Goal: Information Seeking & Learning: Learn about a topic

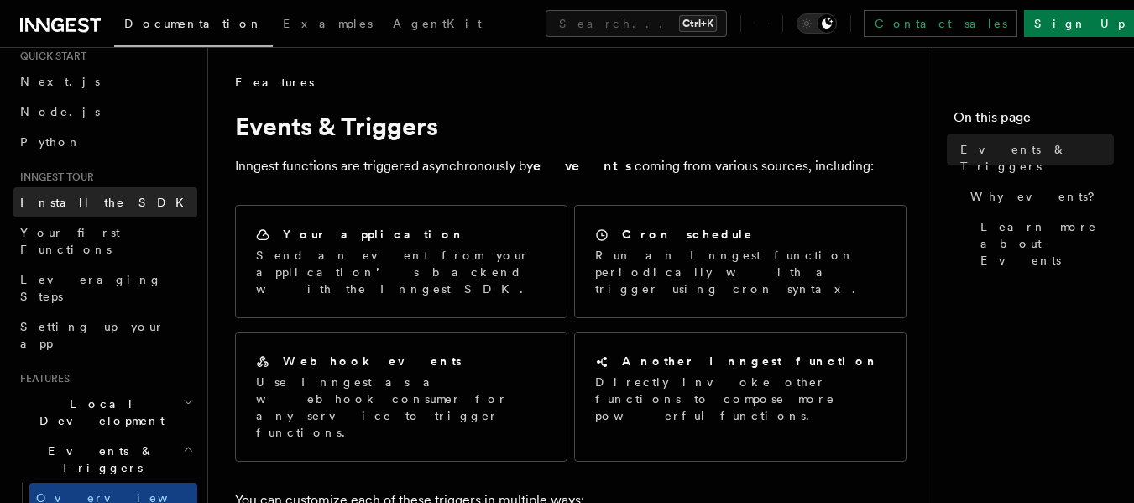
scroll to position [84, 0]
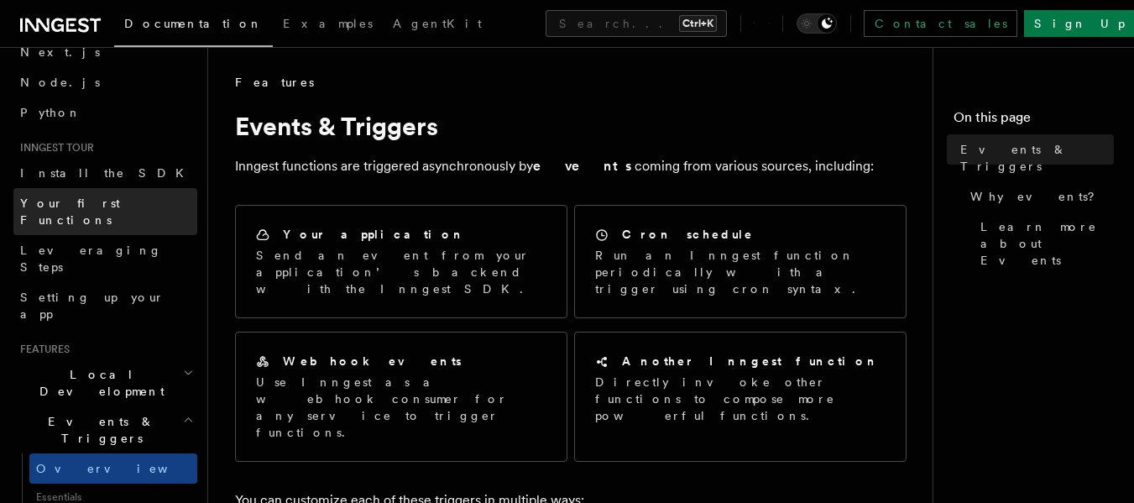
click at [85, 200] on span "Your first Functions" at bounding box center [70, 211] width 100 height 30
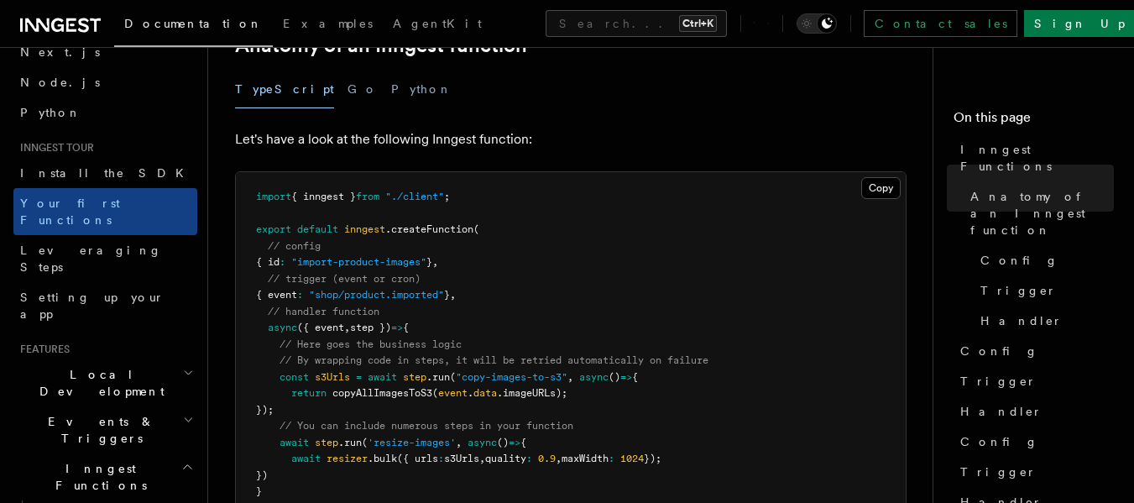
scroll to position [420, 0]
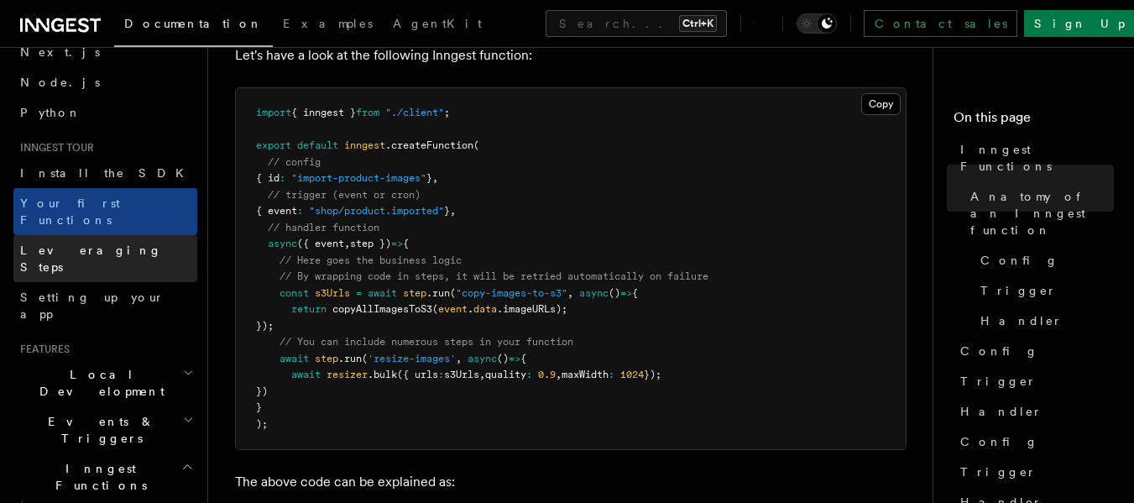
click at [57, 243] on span "Leveraging Steps" at bounding box center [91, 258] width 142 height 30
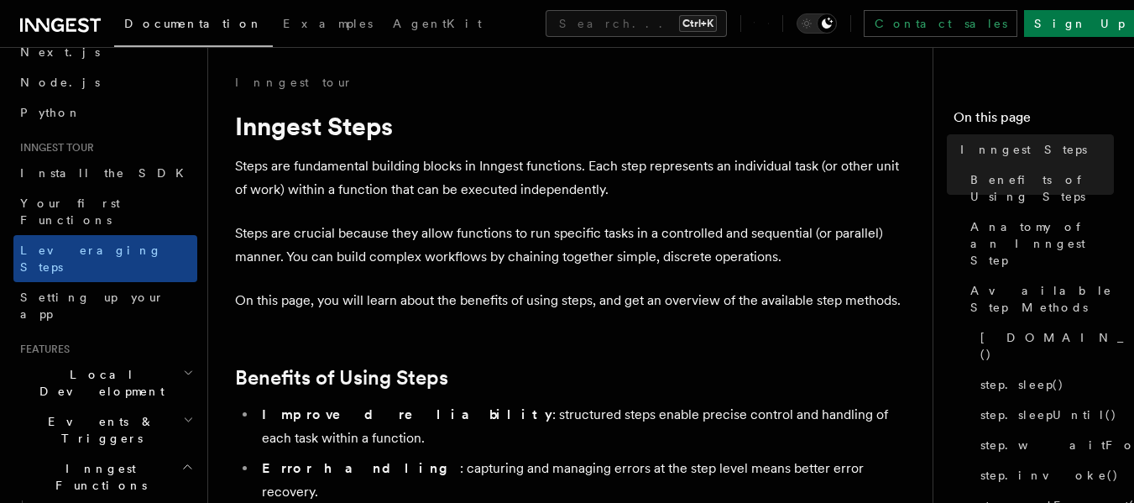
scroll to position [84, 0]
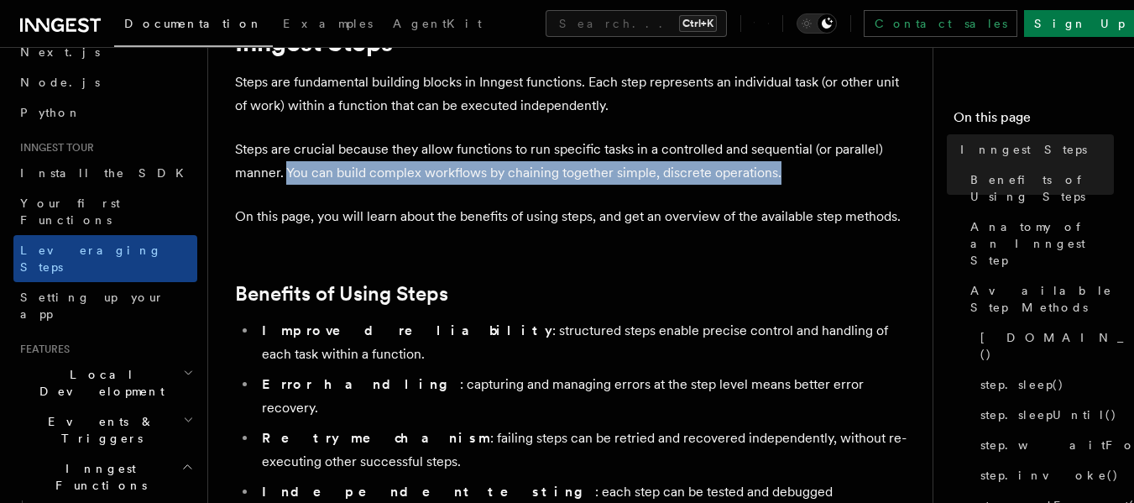
drag, startPoint x: 288, startPoint y: 174, endPoint x: 793, endPoint y: 170, distance: 504.6
click at [567, 170] on p "Steps are crucial because they allow functions to run specific tasks in a contr…" at bounding box center [571, 161] width 672 height 47
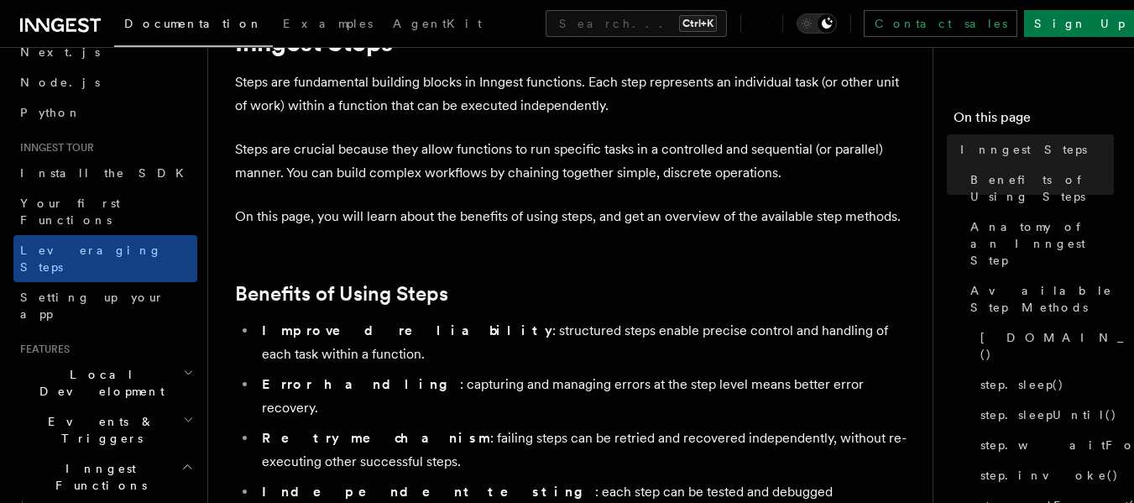
click at [567, 222] on p "On this page, you will learn about the benefits of using steps, and get an over…" at bounding box center [571, 217] width 672 height 24
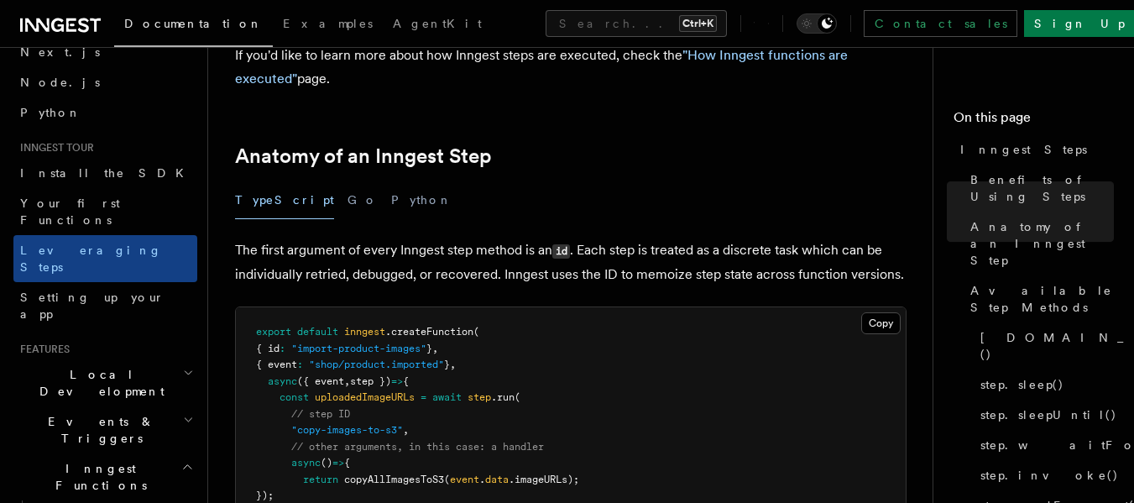
scroll to position [672, 0]
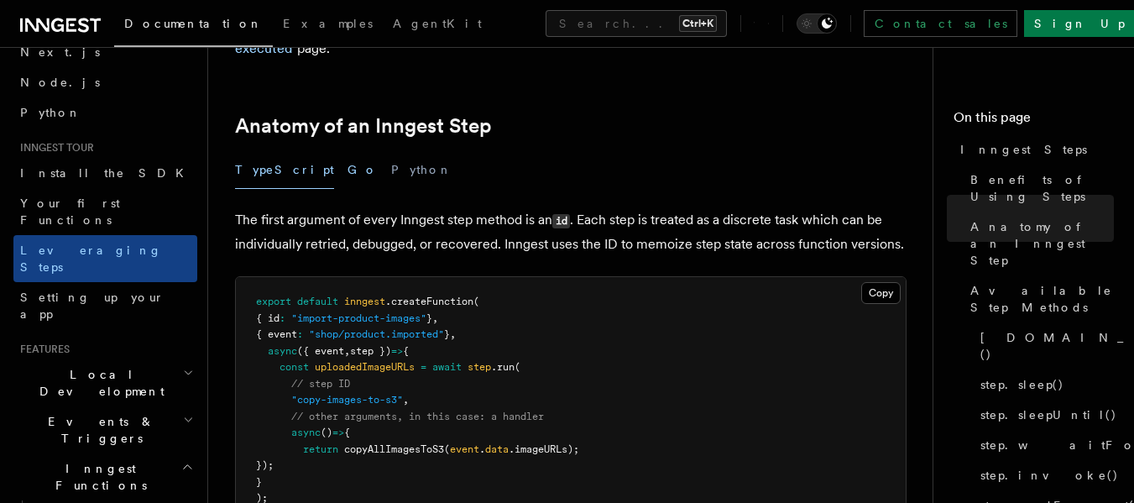
click at [348, 151] on button "Go" at bounding box center [363, 170] width 30 height 38
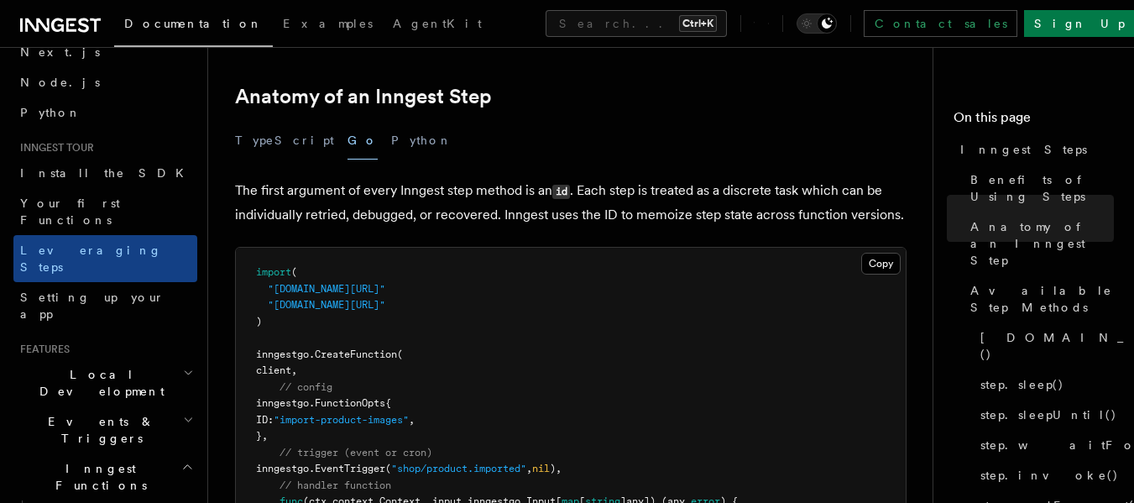
scroll to position [672, 0]
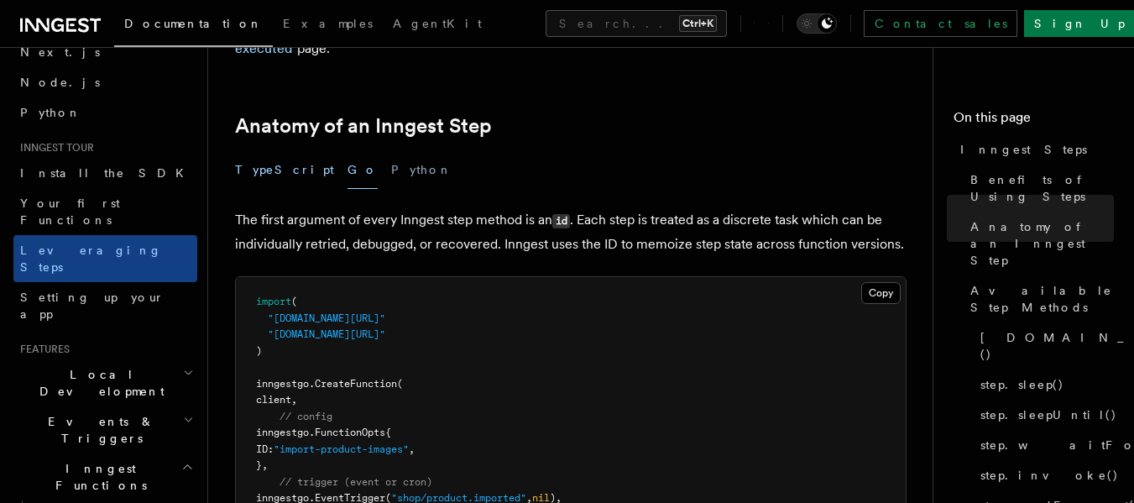
click at [256, 151] on button "TypeScript" at bounding box center [284, 170] width 99 height 38
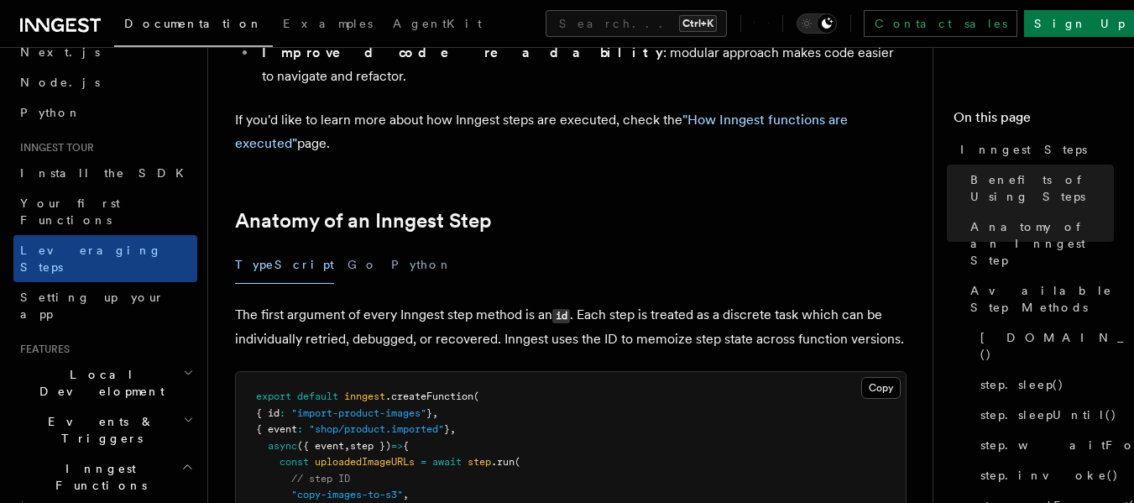
scroll to position [672, 0]
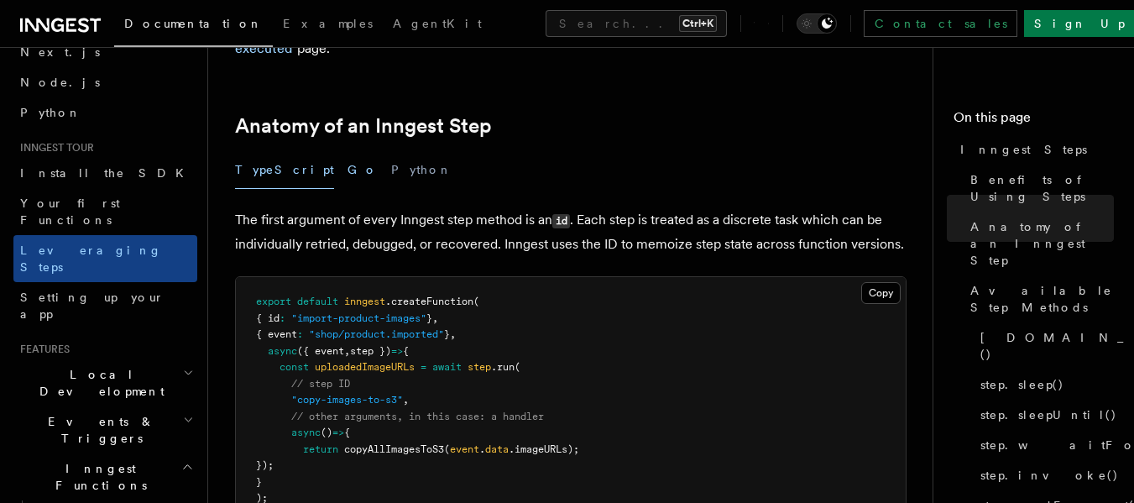
click at [348, 151] on button "Go" at bounding box center [363, 170] width 30 height 38
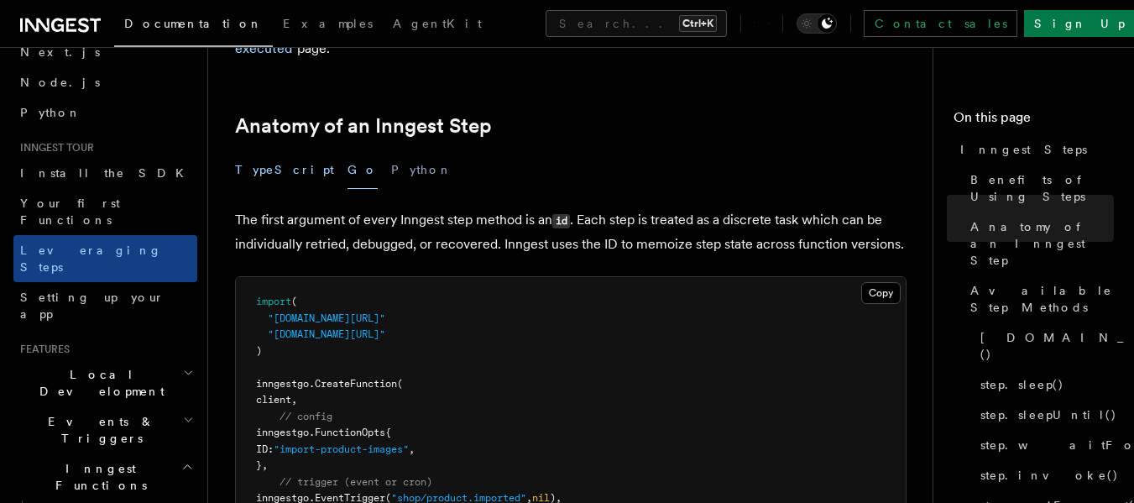
click at [258, 151] on button "TypeScript" at bounding box center [284, 170] width 99 height 38
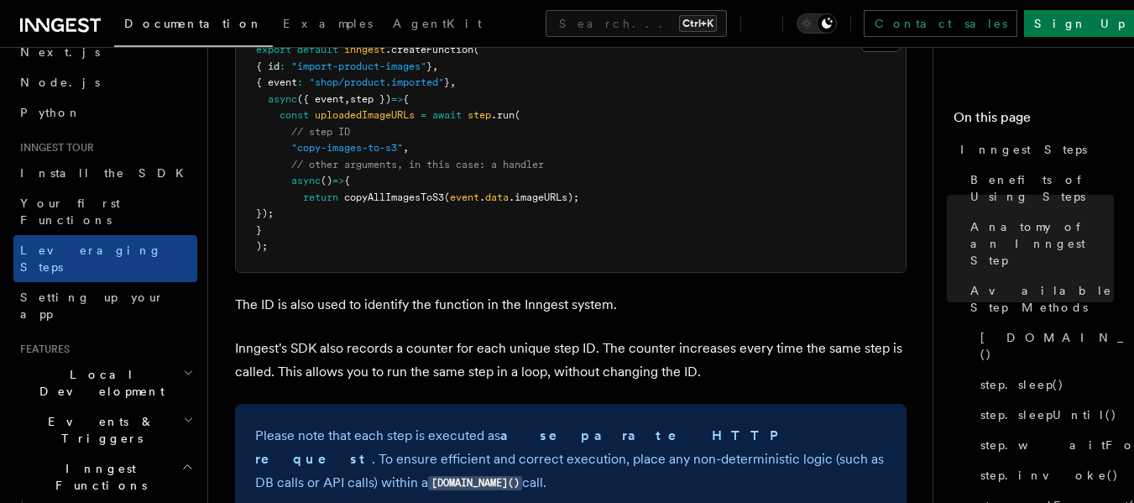
scroll to position [1008, 0]
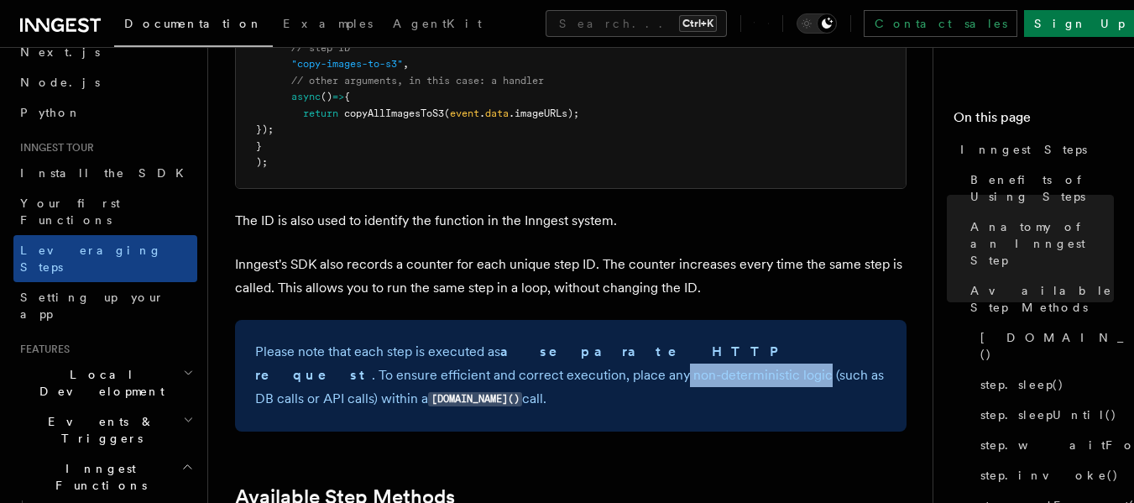
drag, startPoint x: 435, startPoint y: 286, endPoint x: 515, endPoint y: 291, distance: 79.9
click at [515, 340] on p "Please note that each step is executed as a separate HTTP request . To ensure e…" at bounding box center [570, 375] width 631 height 71
click at [530, 340] on p "Please note that each step is executed as a separate HTTP request . To ensure e…" at bounding box center [570, 375] width 631 height 71
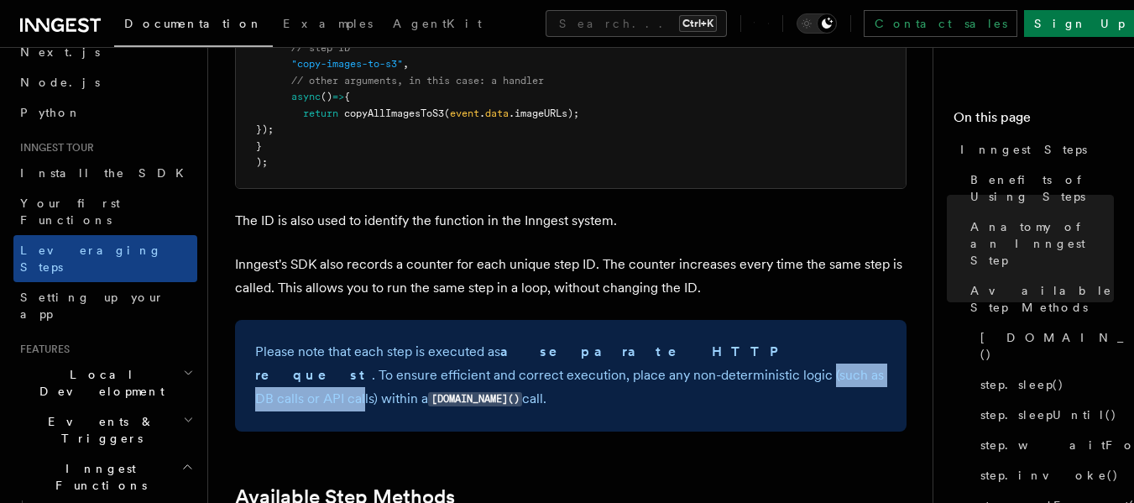
drag, startPoint x: 522, startPoint y: 285, endPoint x: 682, endPoint y: 290, distance: 159.6
click at [567, 340] on p "Please note that each step is executed as a separate HTTP request . To ensure e…" at bounding box center [570, 375] width 631 height 71
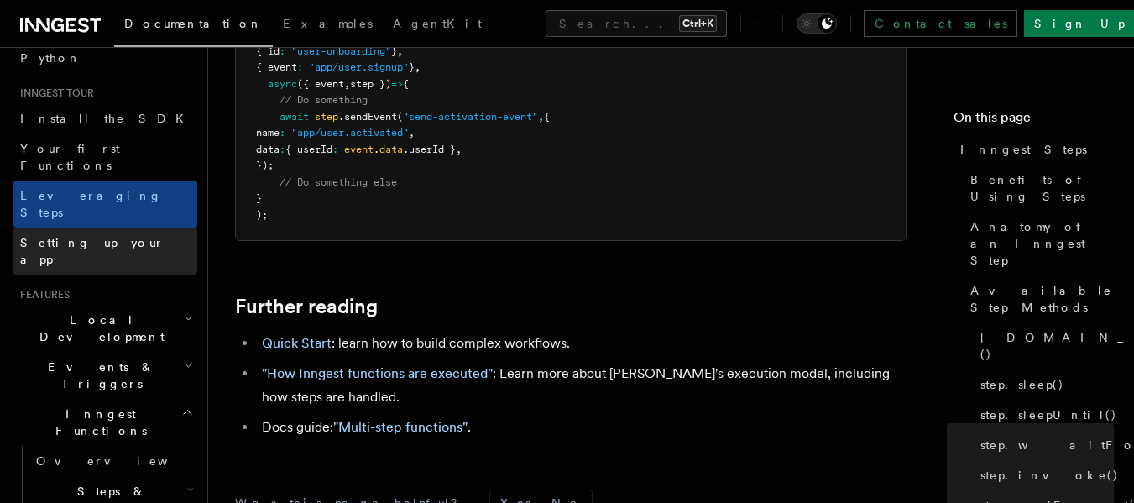
scroll to position [168, 0]
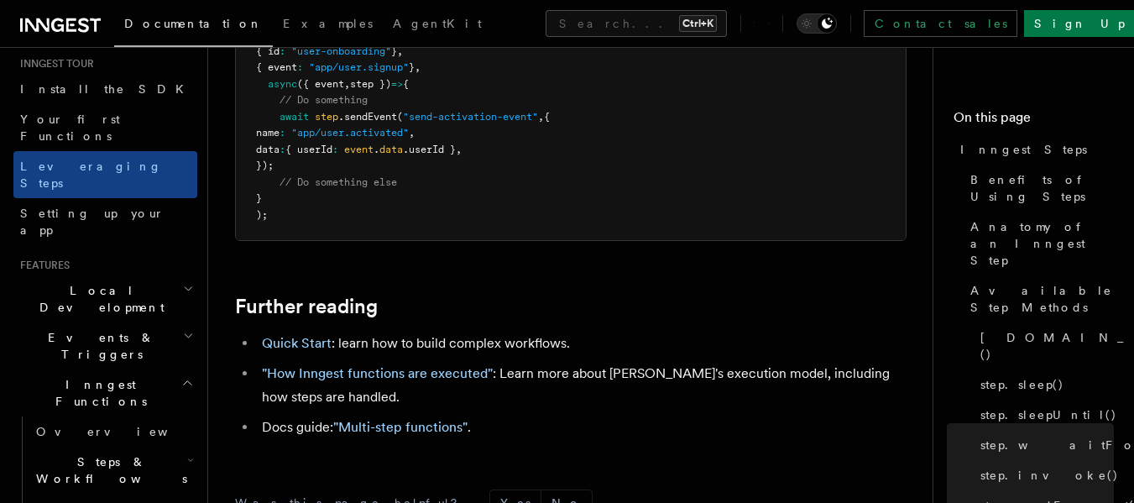
click at [65, 282] on span "Local Development" at bounding box center [98, 299] width 170 height 34
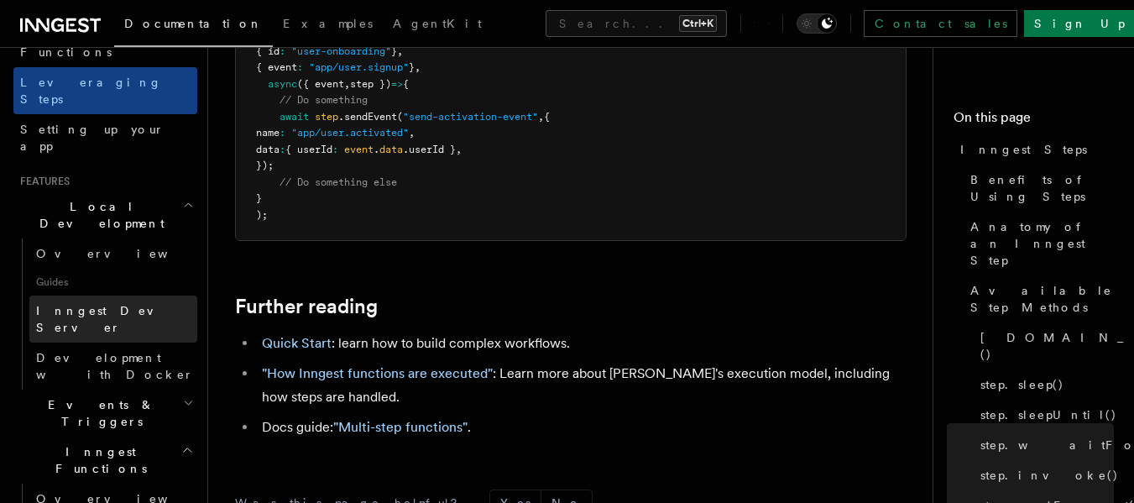
scroll to position [336, 0]
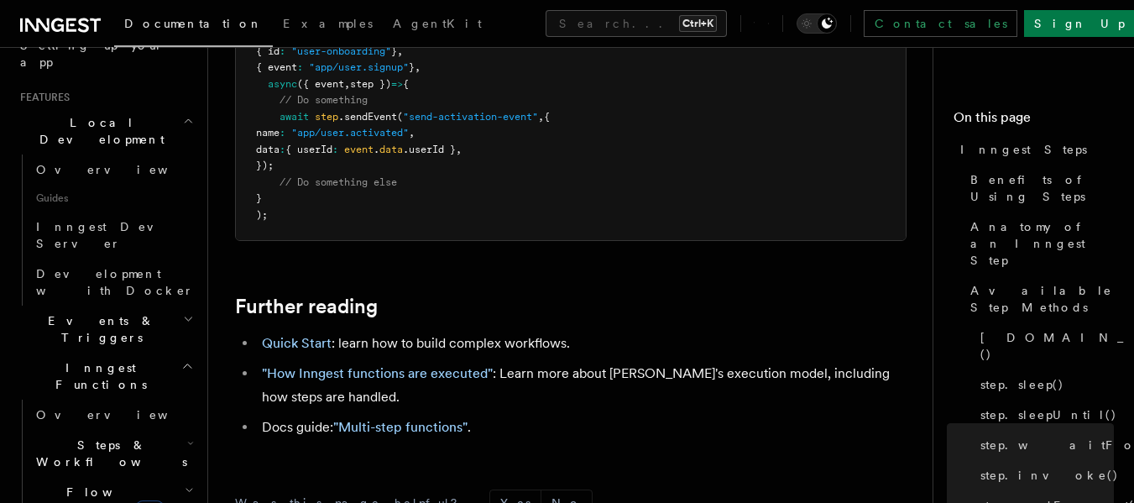
click at [55, 312] on span "Events & Triggers" at bounding box center [98, 329] width 170 height 34
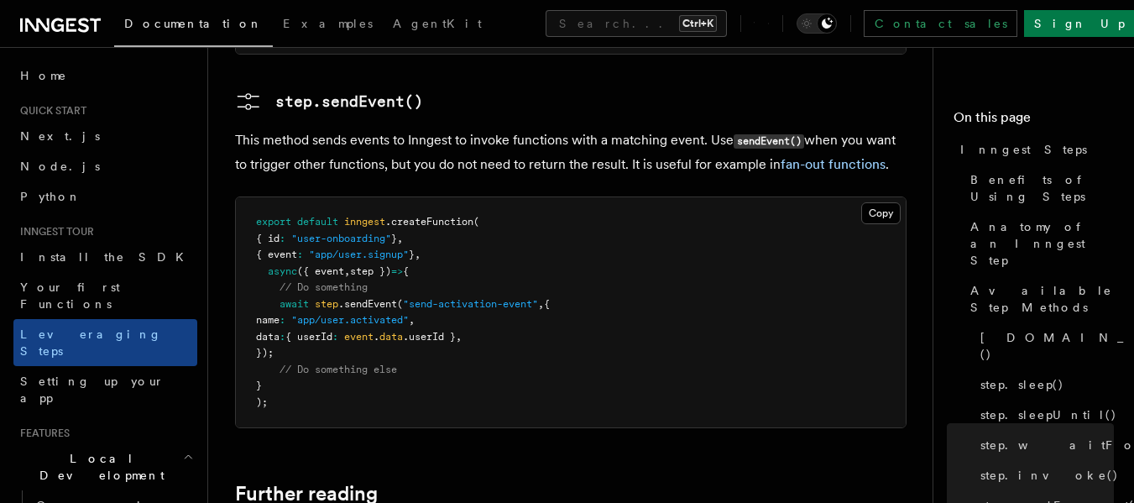
scroll to position [3339, 0]
